Goal: Information Seeking & Learning: Learn about a topic

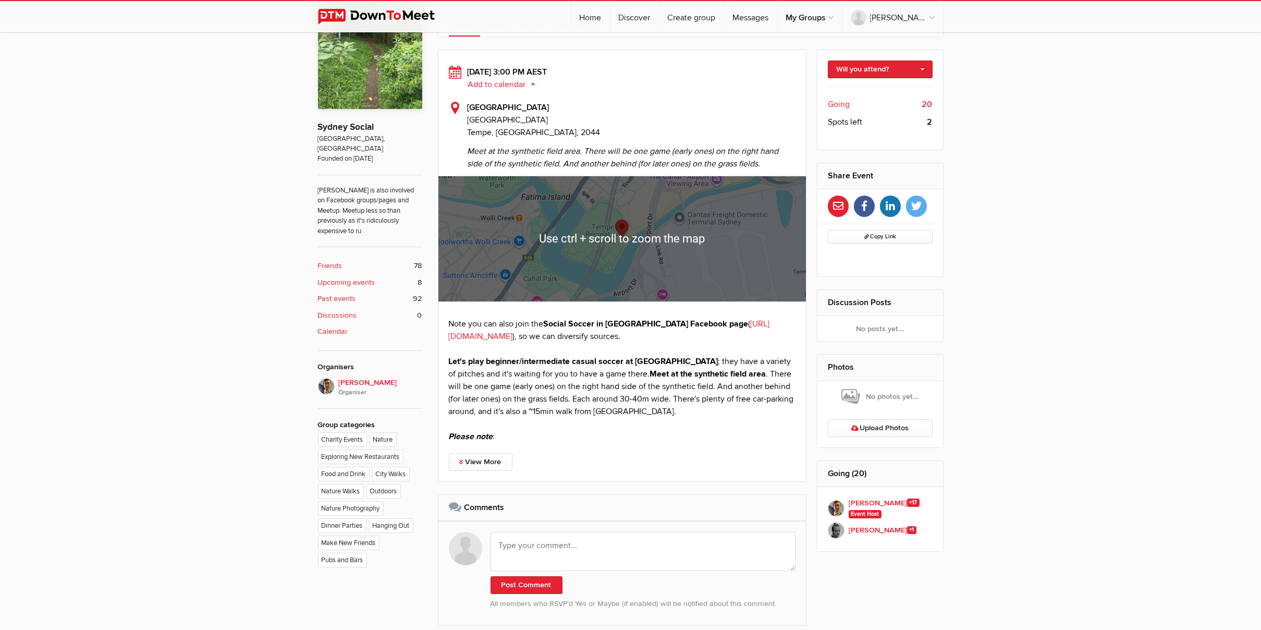
scroll to position [551, 0]
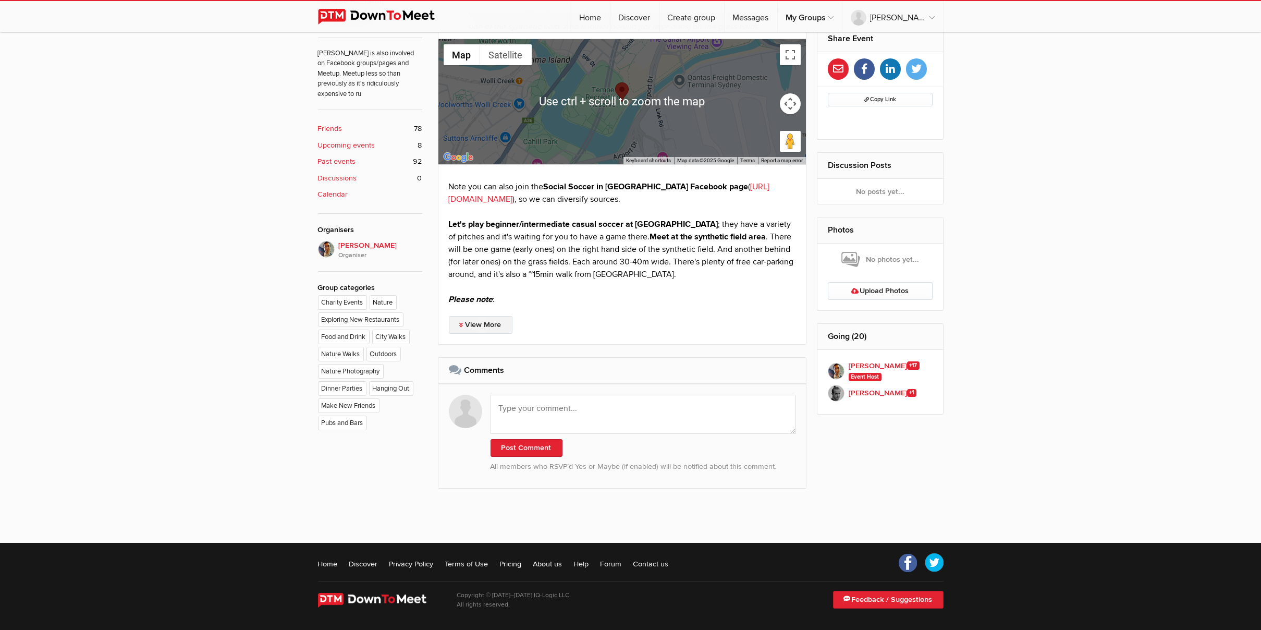
click at [498, 324] on link "View More" at bounding box center [481, 325] width 64 height 18
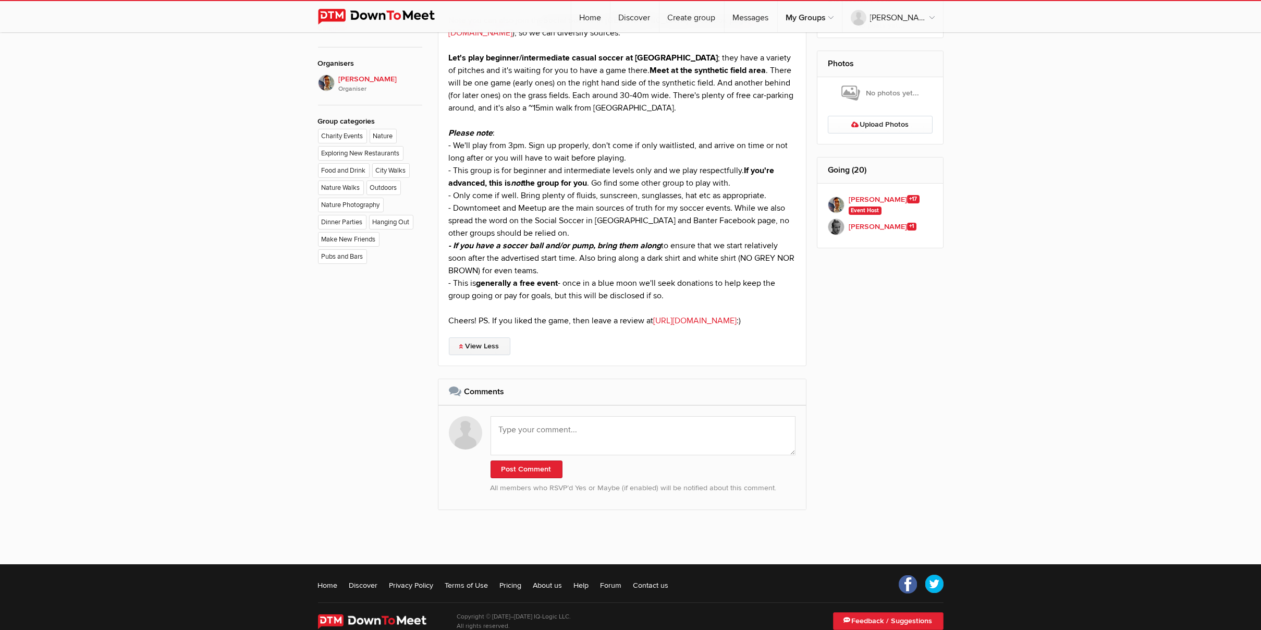
scroll to position [751, 0]
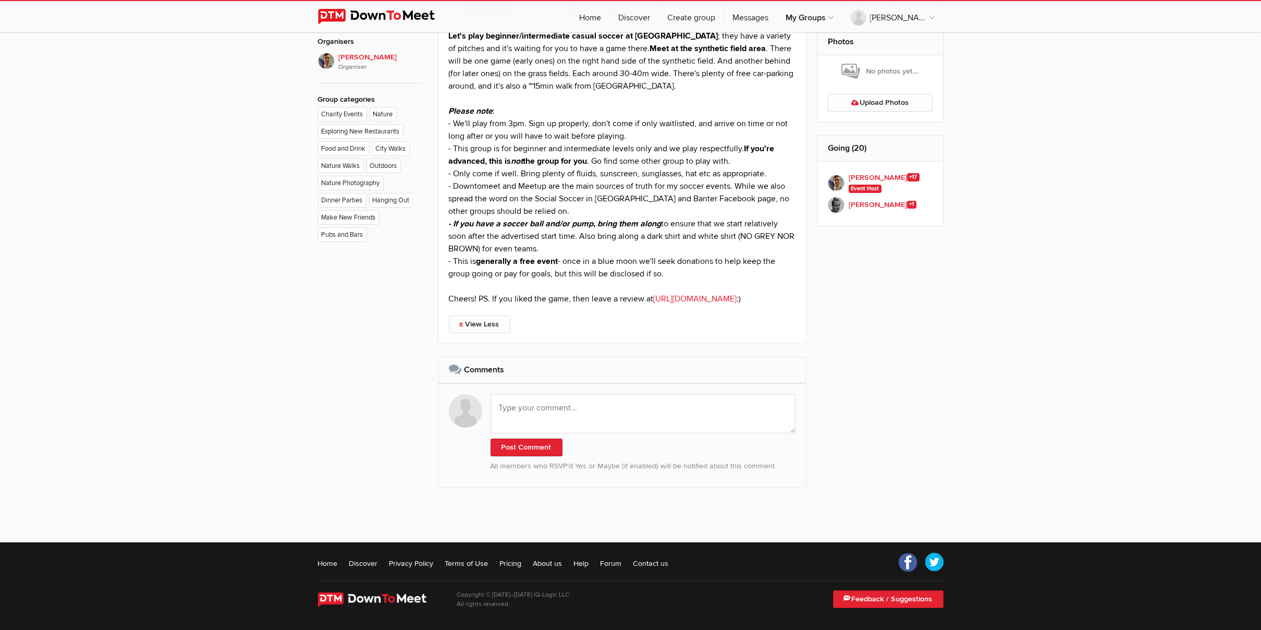
click at [708, 273] on p "Note you can also join the Social Soccer in [GEOGRAPHIC_DATA] Facebook page ( […" at bounding box center [622, 148] width 347 height 313
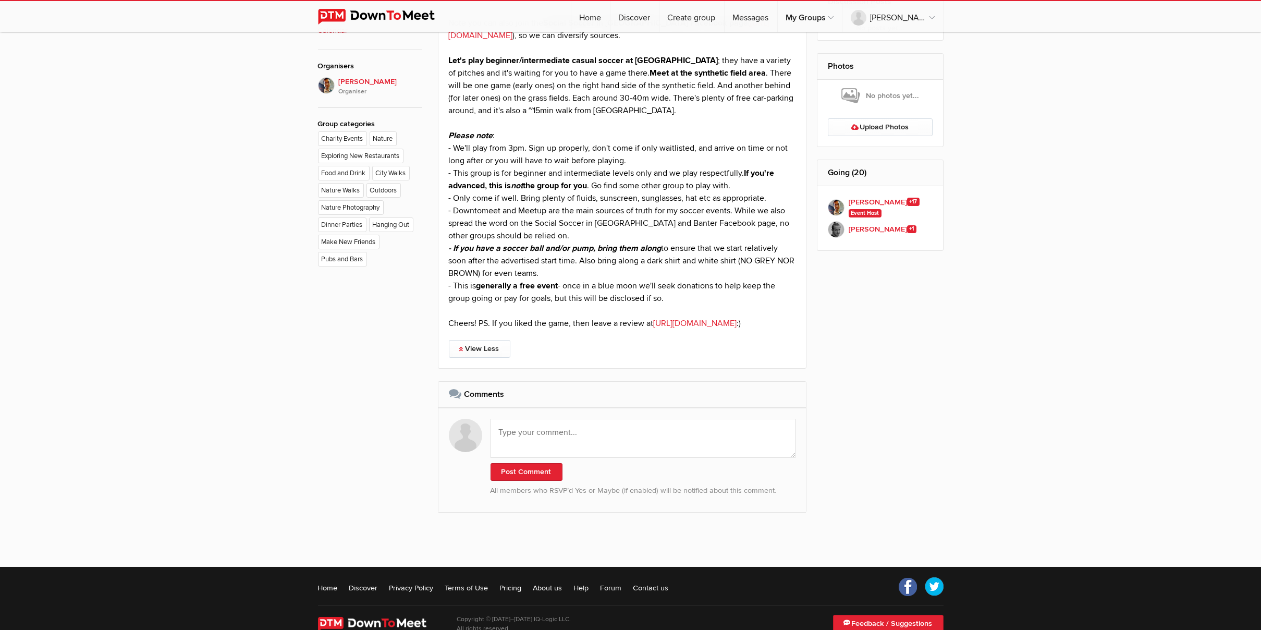
scroll to position [699, 0]
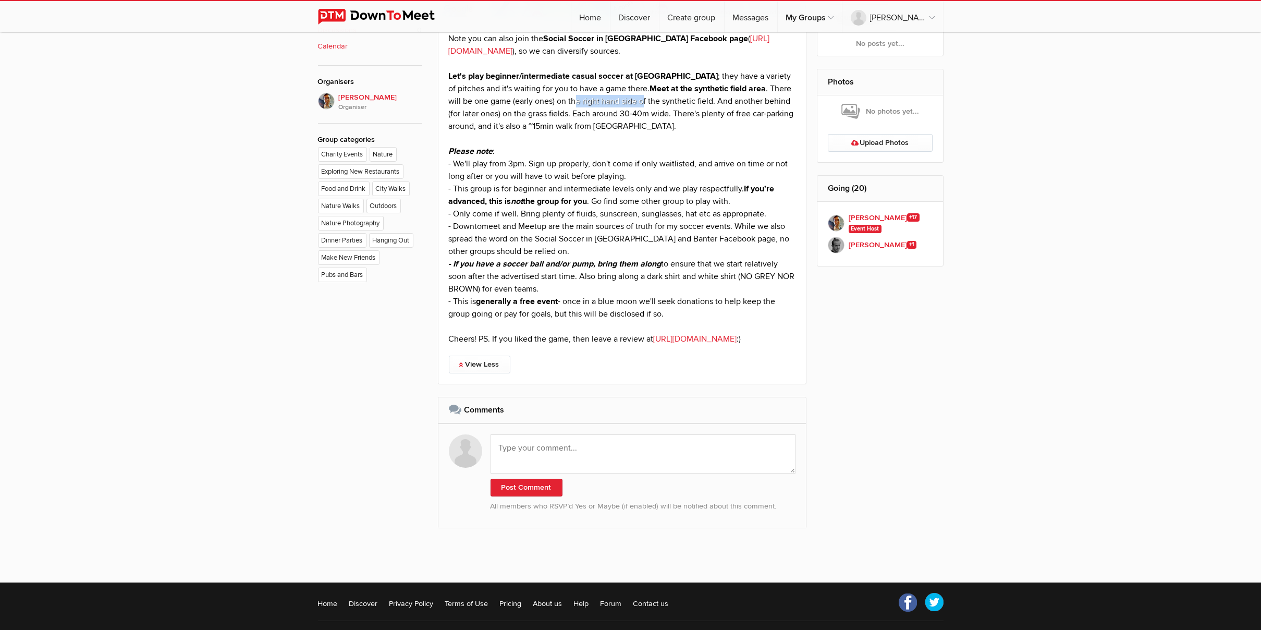
drag, startPoint x: 574, startPoint y: 100, endPoint x: 646, endPoint y: 105, distance: 72.6
click at [646, 105] on p "Note you can also join the Social Soccer in [GEOGRAPHIC_DATA] Facebook page ( […" at bounding box center [622, 188] width 347 height 313
drag, startPoint x: 559, startPoint y: 99, endPoint x: 603, endPoint y: 108, distance: 44.8
click at [603, 108] on p "Note you can also join the Social Soccer in [GEOGRAPHIC_DATA] Facebook page ( […" at bounding box center [622, 188] width 347 height 313
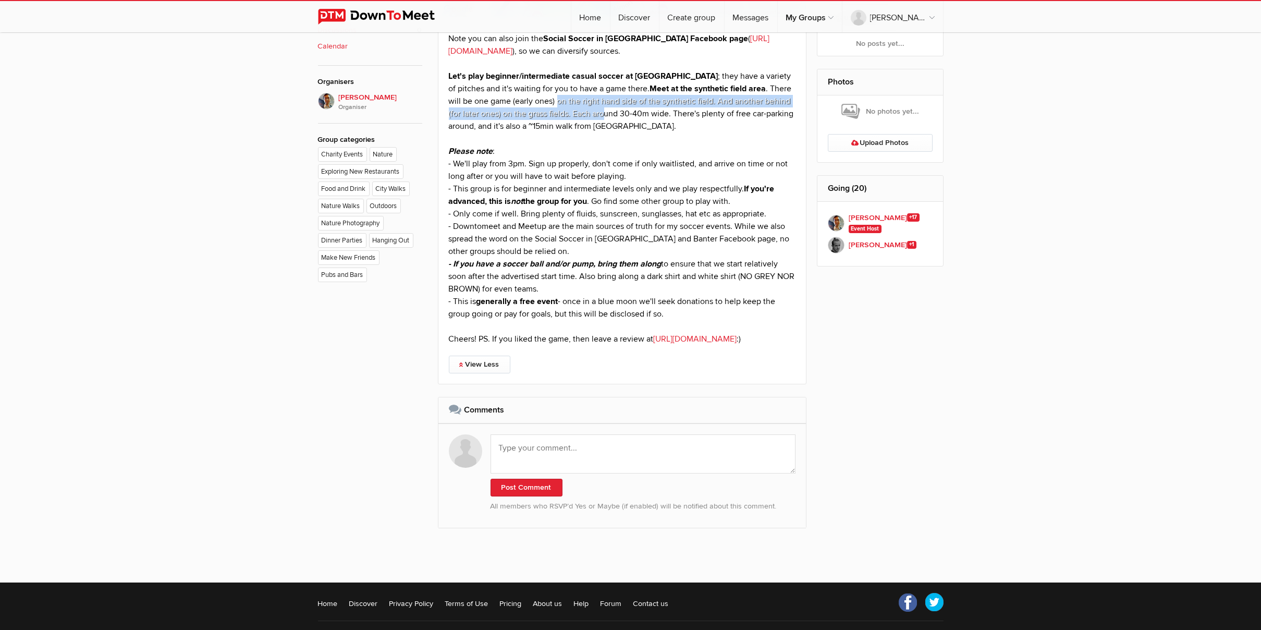
click at [603, 108] on p "Note you can also join the Social Soccer in [GEOGRAPHIC_DATA] Facebook page ( […" at bounding box center [622, 188] width 347 height 313
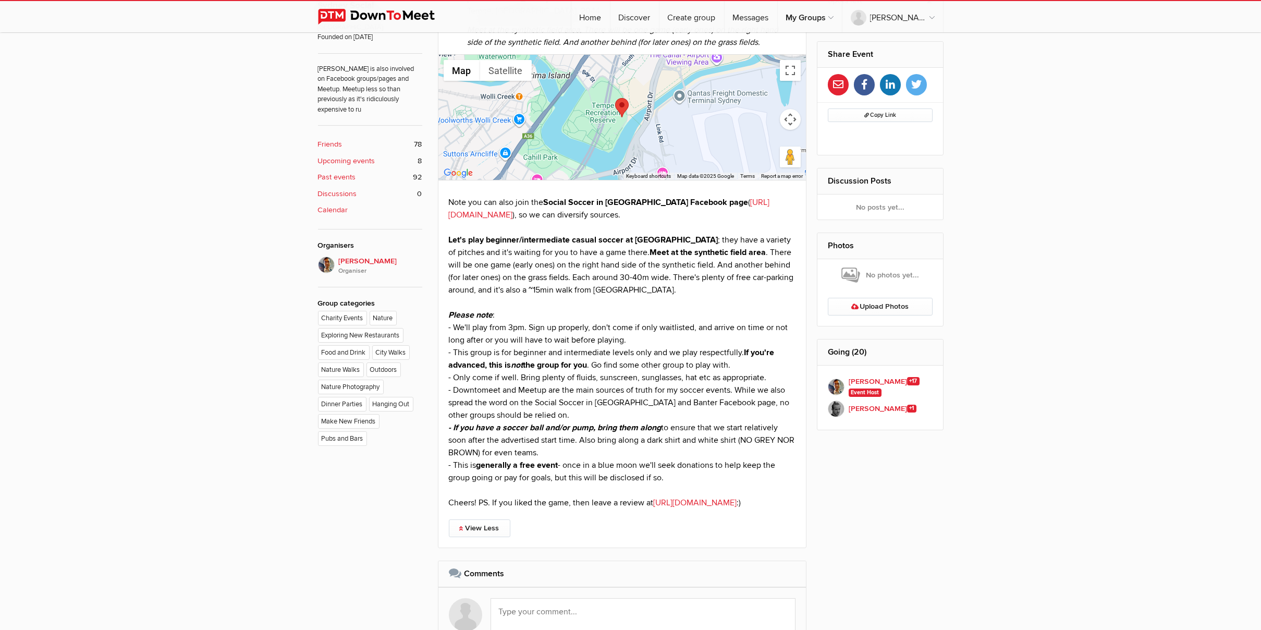
scroll to position [438, 0]
